Goal: Task Accomplishment & Management: Use online tool/utility

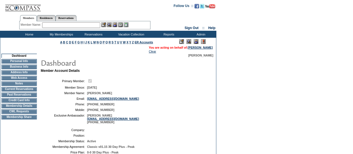
click at [22, 114] on td "CWL Requests" at bounding box center [18, 111] width 35 height 4
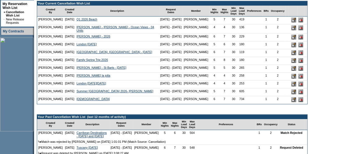
scroll to position [125, 0]
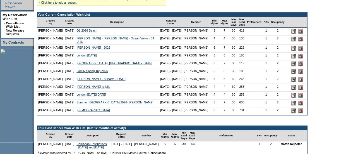
drag, startPoint x: 169, startPoint y: 81, endPoint x: 147, endPoint y: 81, distance: 21.5
click at [160, 73] on nobr "[DATE] - [DATE]" at bounding box center [171, 70] width 22 height 3
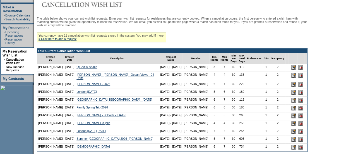
scroll to position [118, 0]
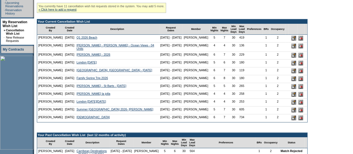
click at [159, 83] on td "3/28/26 - 4/5/26" at bounding box center [171, 79] width 24 height 8
drag, startPoint x: 172, startPoint y: 78, endPoint x: 143, endPoint y: 80, distance: 28.8
click at [159, 75] on td "3/28/26 - 4/4/26" at bounding box center [171, 71] width 24 height 8
click at [167, 80] on nobr "3/28/26 - 4/5/26" at bounding box center [171, 77] width 22 height 3
drag, startPoint x: 170, startPoint y: 89, endPoint x: 141, endPoint y: 70, distance: 34.9
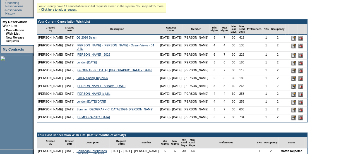
click at [141, 70] on tbody "Your Current Cancellation Wish List Created By Created Date Description Request…" at bounding box center [172, 70] width 270 height 103
click at [169, 75] on td "3/28/26 - 4/4/26" at bounding box center [171, 71] width 24 height 8
drag, startPoint x: 172, startPoint y: 89, endPoint x: 144, endPoint y: 87, distance: 28.5
click at [159, 83] on td "3/28/26 - 4/5/26" at bounding box center [171, 79] width 24 height 8
drag, startPoint x: 171, startPoint y: 69, endPoint x: 142, endPoint y: 69, distance: 29.1
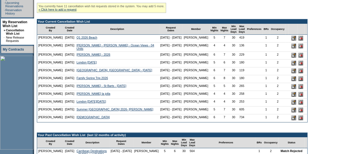
click at [142, 67] on tr "Emily Fildes 1/12/25 London March 2026 3/21/26 - 3/27/26 Richard Weinberg" at bounding box center [172, 63] width 270 height 8
drag, startPoint x: 170, startPoint y: 79, endPoint x: 146, endPoint y: 79, distance: 23.5
click at [160, 72] on nobr "3/28/26 - 4/4/26" at bounding box center [171, 69] width 22 height 3
drag, startPoint x: 145, startPoint y: 77, endPoint x: 172, endPoint y: 78, distance: 27.1
click at [172, 75] on td "3/28/26 - 4/4/26" at bounding box center [171, 71] width 24 height 8
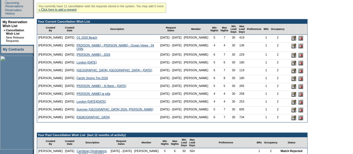
copy nobr "3/28/26 - 4/4/26"
click at [105, 80] on link "Family Spring Trip 2026" at bounding box center [93, 77] width 32 height 3
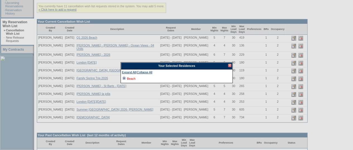
click at [128, 80] on link "Beach" at bounding box center [131, 78] width 8 height 3
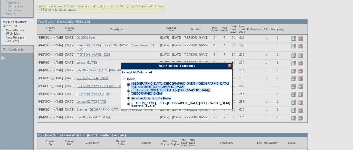
drag, startPoint x: 213, startPoint y: 104, endPoint x: 130, endPoint y: 84, distance: 85.1
click at [130, 84] on div "Anguilla, British West Indies - Four Seasons Resort and Residences Anguilla St.…" at bounding box center [177, 95] width 110 height 26
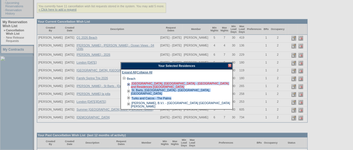
click at [144, 85] on link "[GEOGRAPHIC_DATA], [GEOGRAPHIC_DATA] - [GEOGRAPHIC_DATA] and Residences [GEOGRA…" at bounding box center [180, 85] width 98 height 7
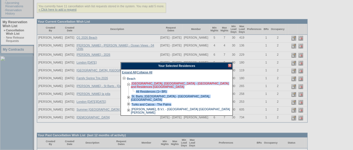
click at [144, 82] on link "[GEOGRAPHIC_DATA], [GEOGRAPHIC_DATA] - [GEOGRAPHIC_DATA] and Residences [GEOGRA…" at bounding box center [180, 85] width 98 height 7
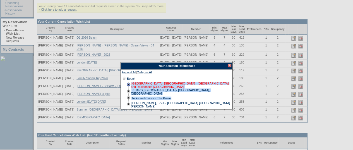
copy div "Anguilla, British West Indies - Four Seasons Resort and Residences Anguilla St.…"
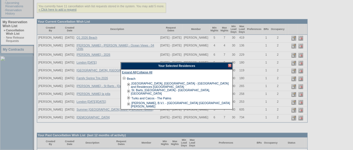
click at [230, 65] on div at bounding box center [229, 65] width 3 height 3
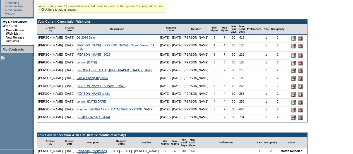
drag, startPoint x: 170, startPoint y: 87, endPoint x: 147, endPoint y: 86, distance: 22.9
click at [160, 80] on nobr "3/28/26 - 4/5/26" at bounding box center [171, 77] width 22 height 3
drag, startPoint x: 144, startPoint y: 87, endPoint x: 174, endPoint y: 88, distance: 30.7
click at [174, 83] on tr "Emily Fildes 2/28/25 Family Spring Trip 2026 3/28/26 - 4/5/26 Richard Weinberg" at bounding box center [172, 79] width 270 height 8
copy tr "3/28/26 - 4/5/26"
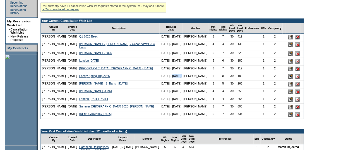
scroll to position [0, 0]
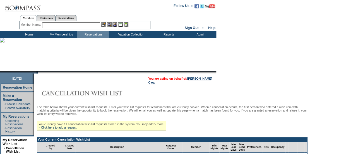
click at [54, 26] on input "text" at bounding box center [71, 25] width 58 height 6
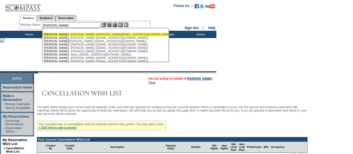
click at [60, 34] on div "[PERSON_NAME] ([PERSON_NAME][EMAIL_ADDRESS][DOMAIN_NAME])" at bounding box center [105, 34] width 123 height 3
type input "[PERSON_NAME] ([PERSON_NAME][EMAIL_ADDRESS][DOMAIN_NAME])"
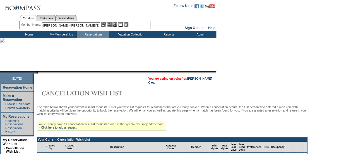
click at [116, 25] on img at bounding box center [115, 24] width 5 height 5
click at [110, 24] on img at bounding box center [109, 24] width 5 height 5
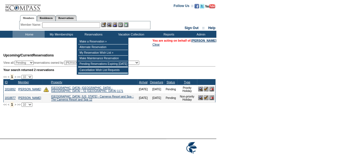
click at [77, 26] on input "text" at bounding box center [71, 25] width 58 height 6
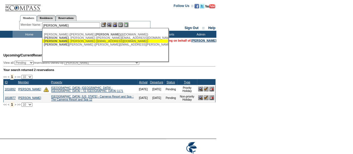
click at [75, 39] on div "Weinberg , Richard (rweinberg2@gmail.com)" at bounding box center [105, 40] width 123 height 3
type input "Weinberg, Richard (rweinberg2@gmail.com)"
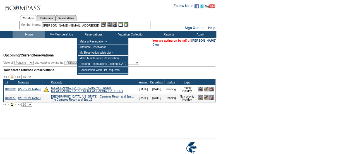
click at [114, 25] on img at bounding box center [115, 24] width 5 height 5
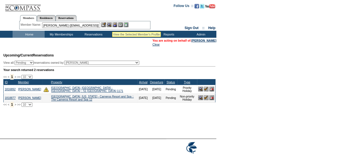
click at [112, 25] on img at bounding box center [109, 24] width 5 height 5
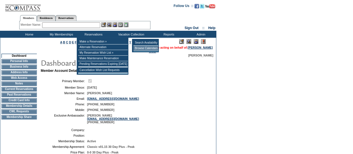
click at [141, 49] on td "Browse Calendars" at bounding box center [146, 49] width 25 height 6
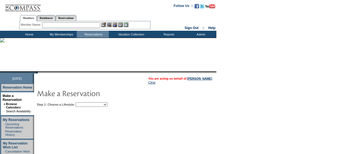
scroll to position [15, 0]
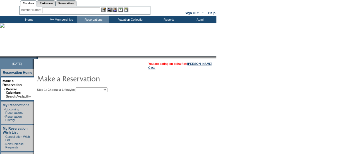
click at [96, 87] on select "Beach Leisure Metropolitan Mountain OIAL for Adventure OIAL for Couples OIAL fo…" at bounding box center [92, 89] width 32 height 4
select select "Beach"
click at [85, 87] on select "Beach Leisure Metropolitan Mountain OIAL for Adventure OIAL for Couples OIAL fo…" at bounding box center [92, 89] width 32 height 4
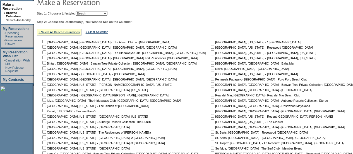
scroll to position [133, 0]
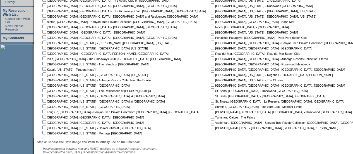
click at [211, 80] on input "checkbox" at bounding box center [213, 80] width 4 height 4
checkbox input "true"
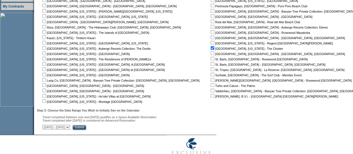
scroll to position [164, 0]
click at [86, 127] on input "Submit" at bounding box center [80, 127] width 14 height 5
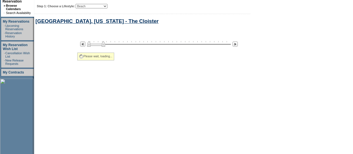
select select "Beach"
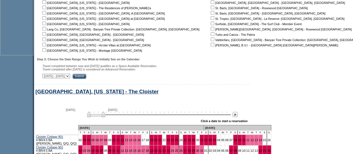
scroll to position [220, 0]
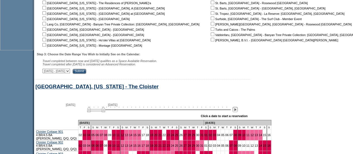
click at [238, 110] on img at bounding box center [235, 109] width 5 height 5
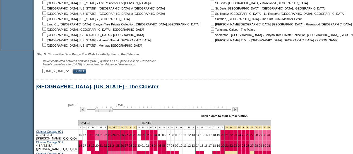
click at [238, 110] on img at bounding box center [235, 109] width 5 height 5
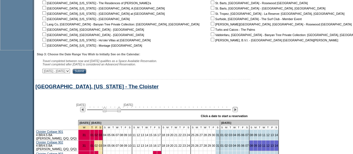
click at [238, 110] on img at bounding box center [235, 109] width 5 height 5
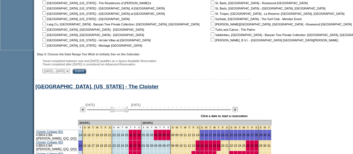
click at [238, 110] on img at bounding box center [235, 109] width 5 height 5
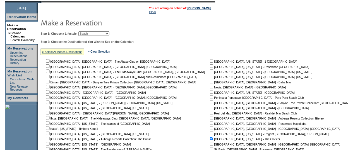
scroll to position [0, 0]
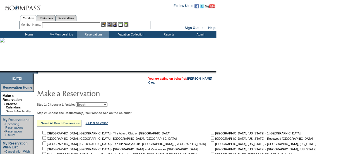
click at [51, 23] on input "text" at bounding box center [71, 25] width 58 height 6
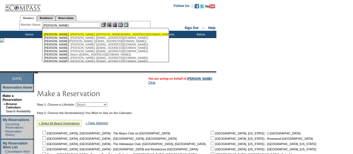
click at [66, 35] on div "[PERSON_NAME] ([PERSON_NAME][EMAIL_ADDRESS][DOMAIN_NAME])" at bounding box center [105, 34] width 123 height 3
type input "[PERSON_NAME] ([PERSON_NAME][EMAIL_ADDRESS][DOMAIN_NAME])"
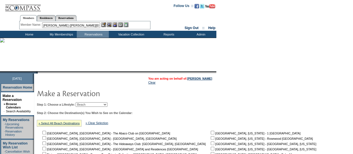
click at [115, 24] on img at bounding box center [115, 24] width 5 height 5
click at [111, 25] on img at bounding box center [109, 24] width 5 height 5
